Goal: Transaction & Acquisition: Purchase product/service

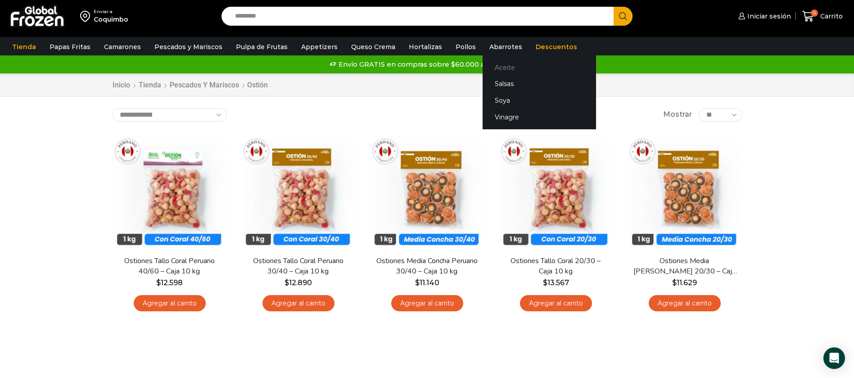
click at [489, 67] on link "Aceite" at bounding box center [538, 67] width 113 height 17
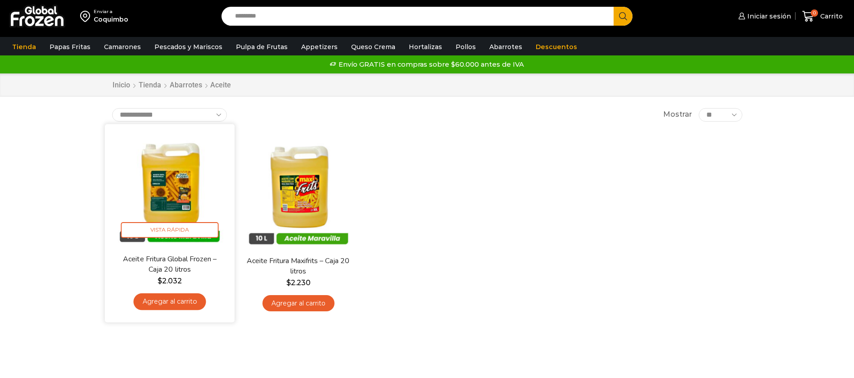
click at [164, 203] on img at bounding box center [170, 189] width 116 height 116
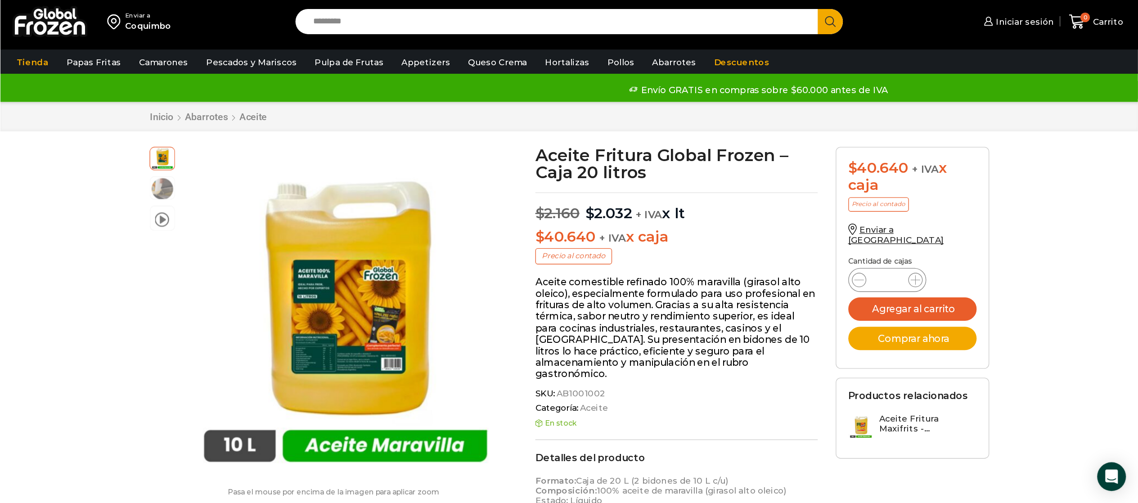
scroll to position [1, 0]
